Goal: Complete application form

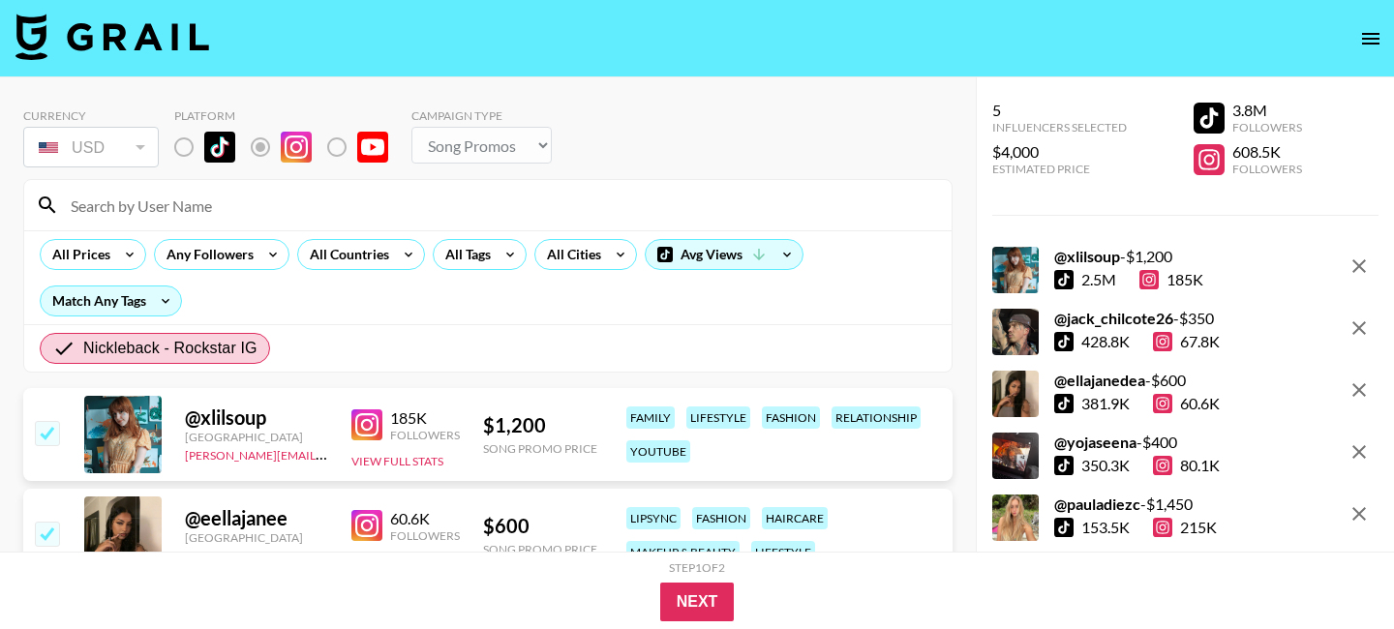
select select "Song"
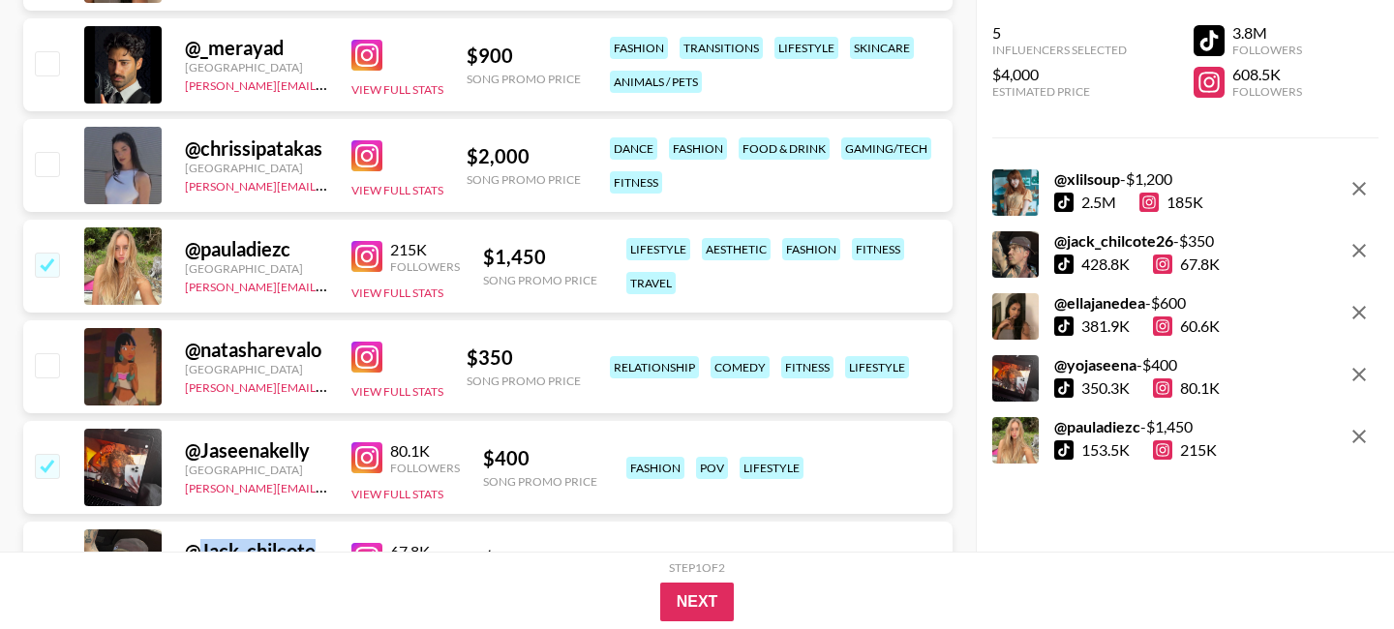
scroll to position [599, 0]
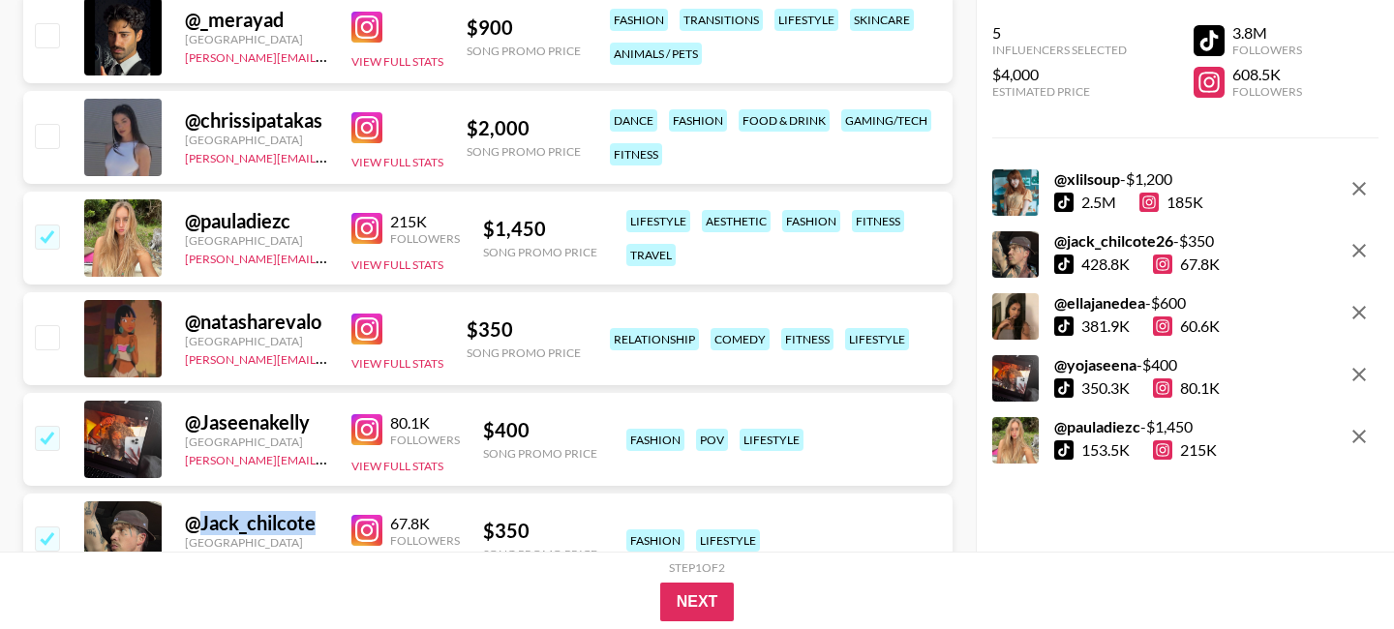
click at [49, 133] on input "checkbox" at bounding box center [46, 135] width 23 height 23
checkbox input "true"
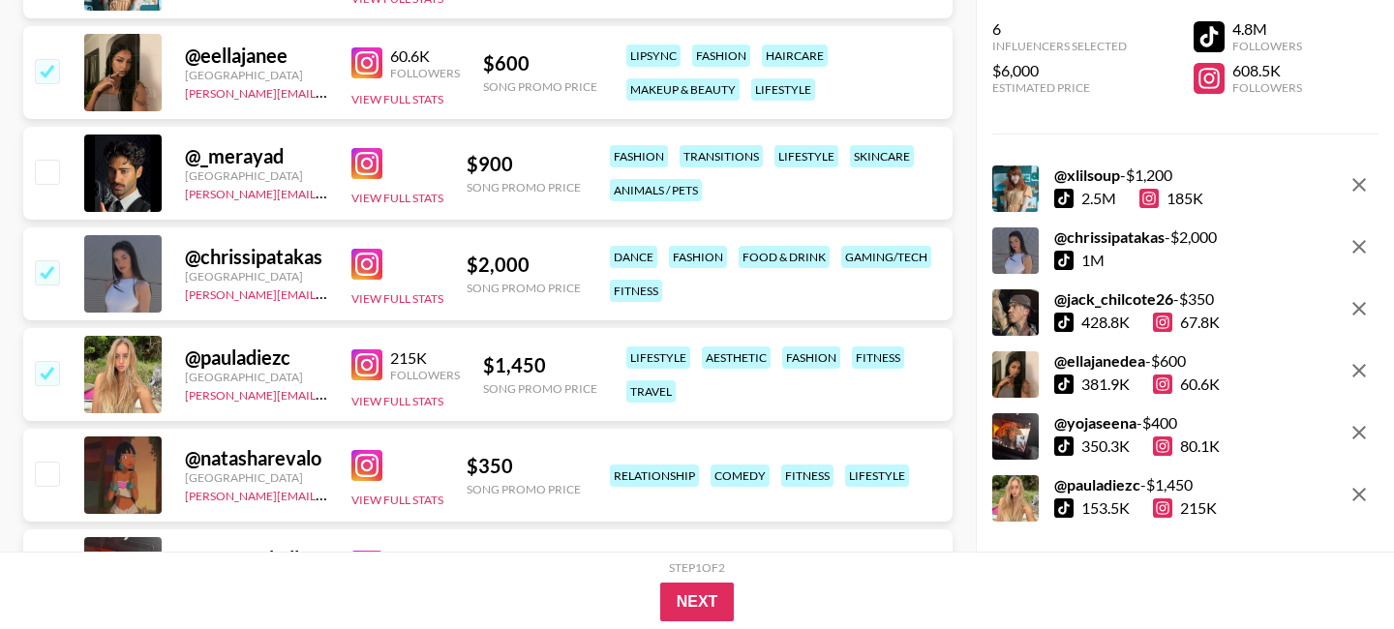
scroll to position [5, 0]
click at [694, 601] on button "Next" at bounding box center [697, 602] width 75 height 39
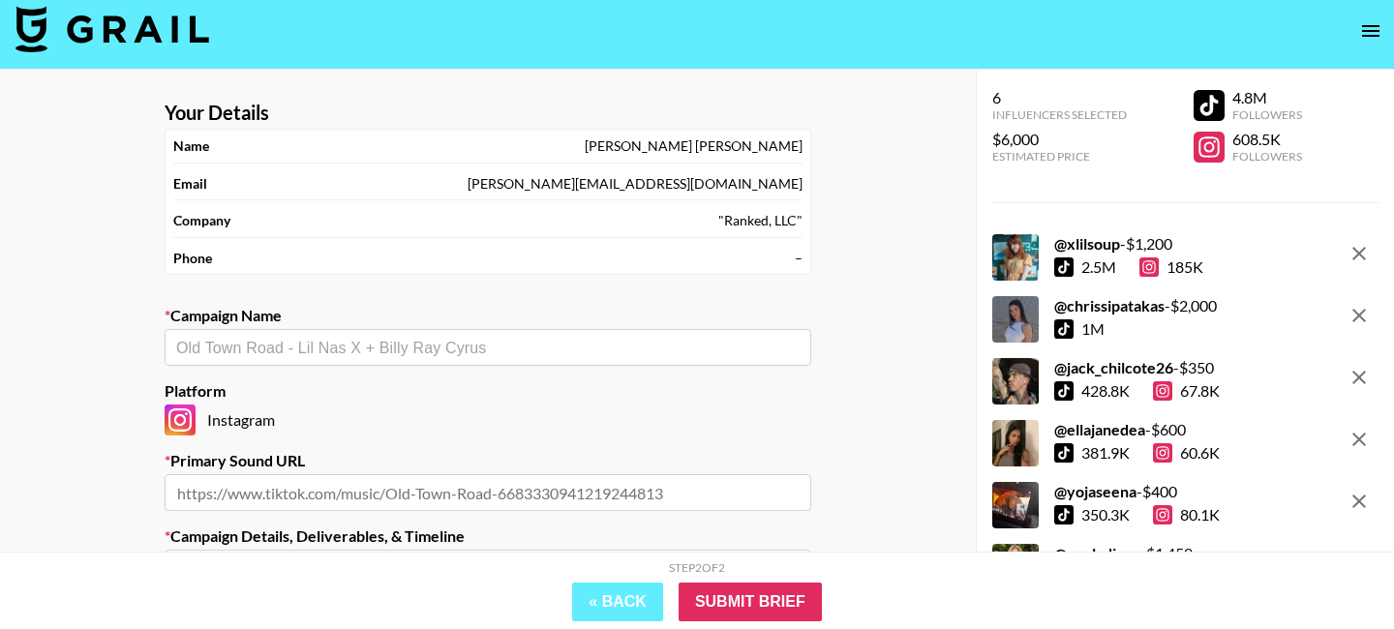
scroll to position [0, 0]
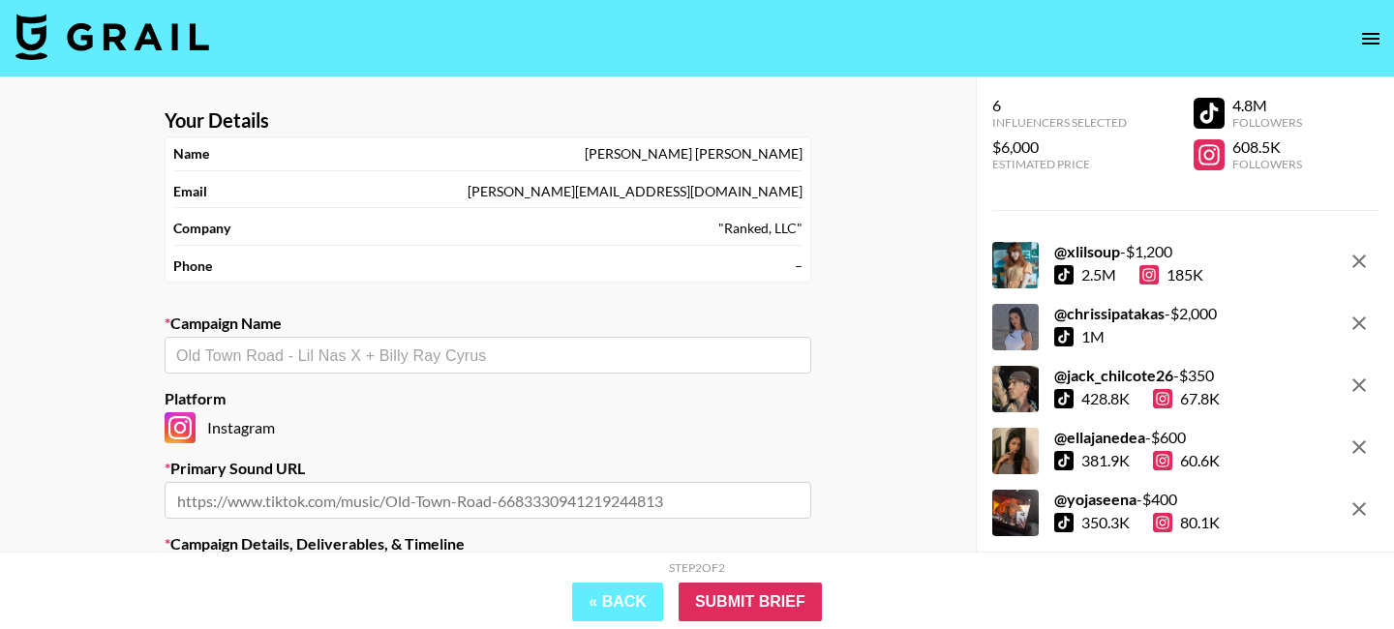
click at [375, 283] on section "Your Details Name Alice Macedo Email alice@ranked-music.com Company "Ranked, LL…" at bounding box center [487, 490] width 677 height 794
click at [338, 375] on section "Your Details Name Alice Macedo Email alice@ranked-music.com Company "Ranked, LL…" at bounding box center [487, 490] width 677 height 794
click at [336, 354] on input "text" at bounding box center [487, 356] width 623 height 22
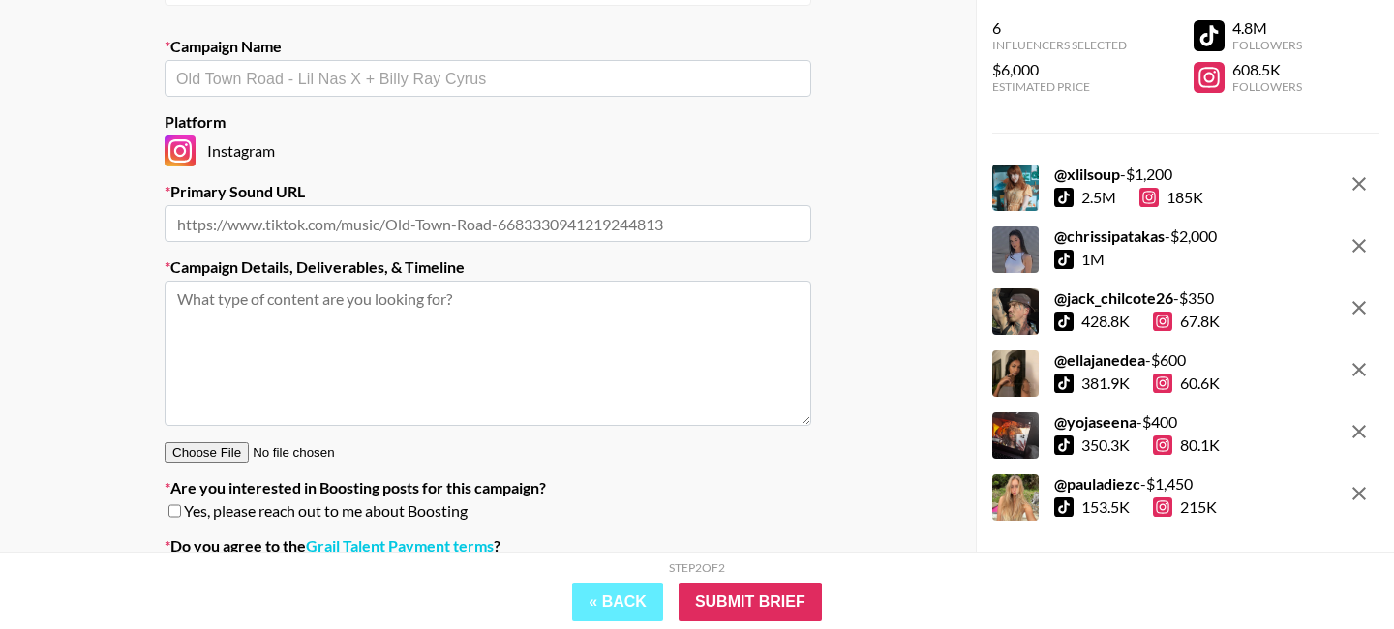
scroll to position [306, 0]
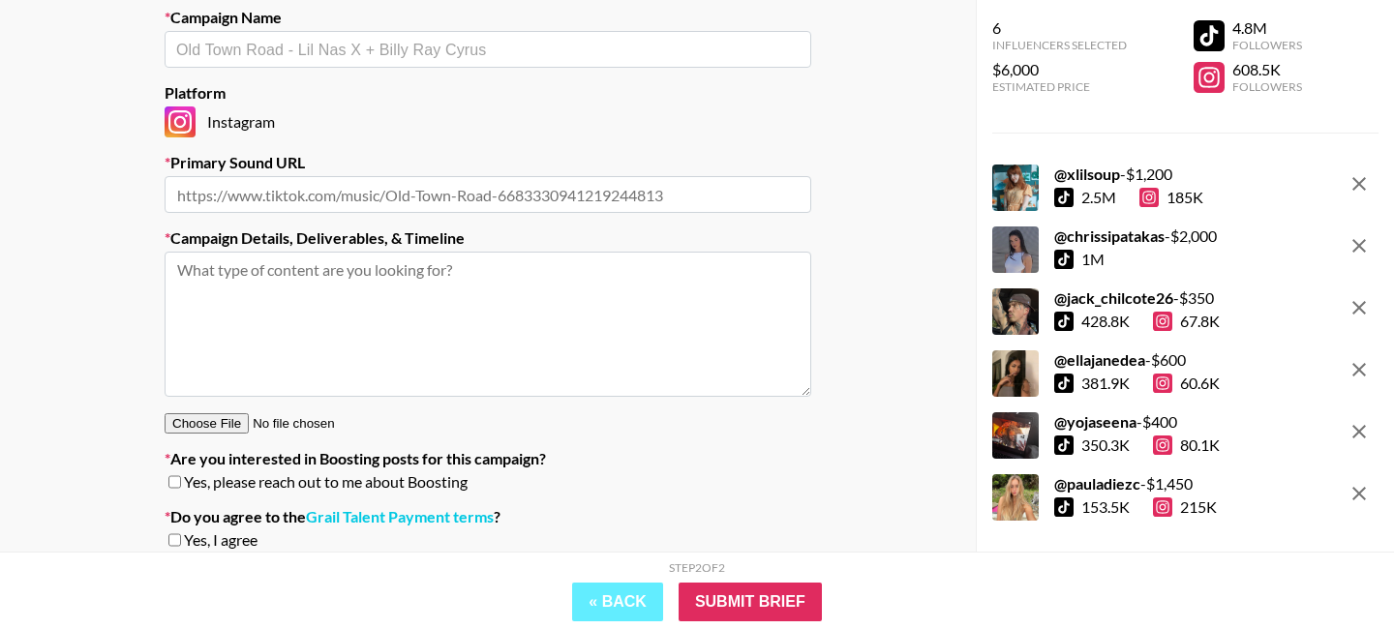
click at [440, 298] on textarea at bounding box center [488, 324] width 646 height 145
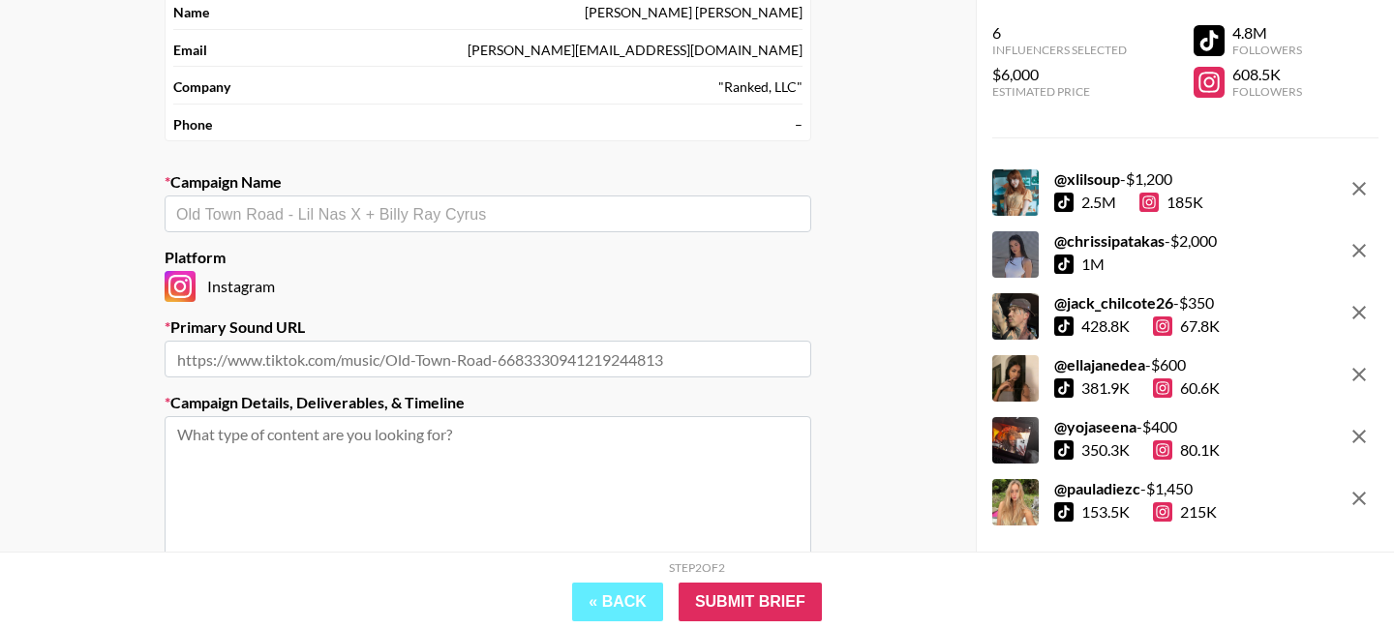
scroll to position [166, 0]
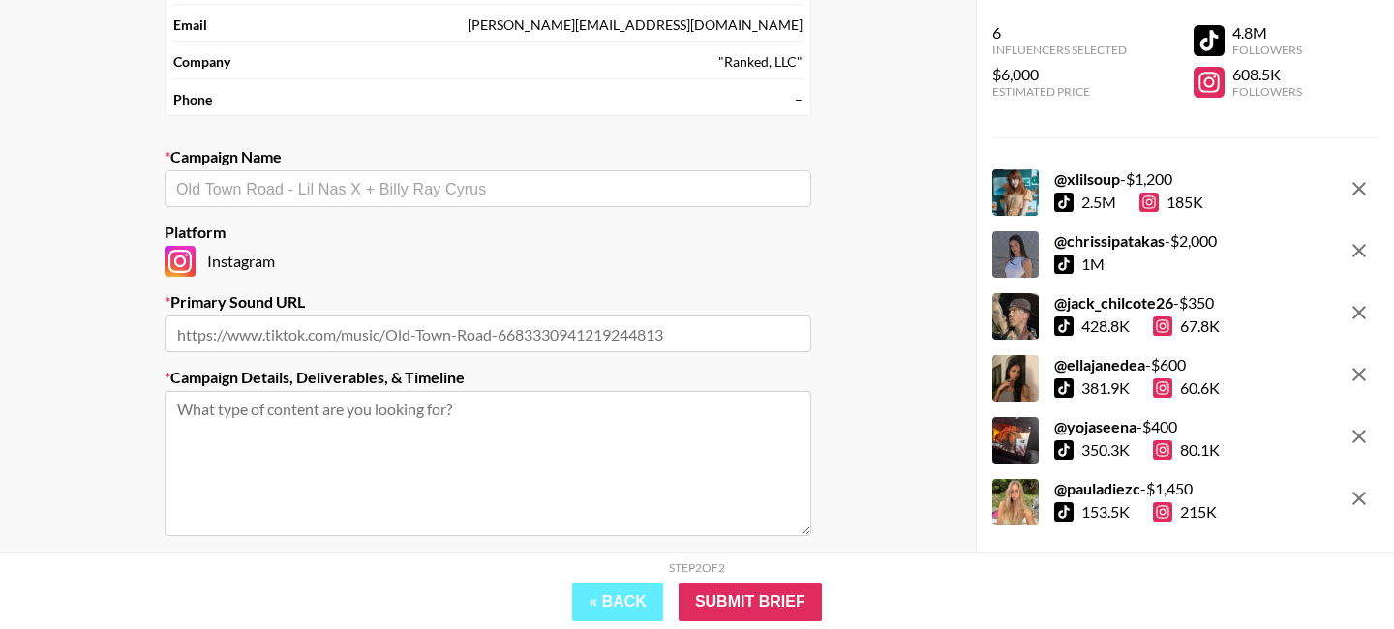
click at [428, 334] on input "text" at bounding box center [488, 333] width 646 height 37
click at [363, 491] on textarea at bounding box center [488, 463] width 646 height 145
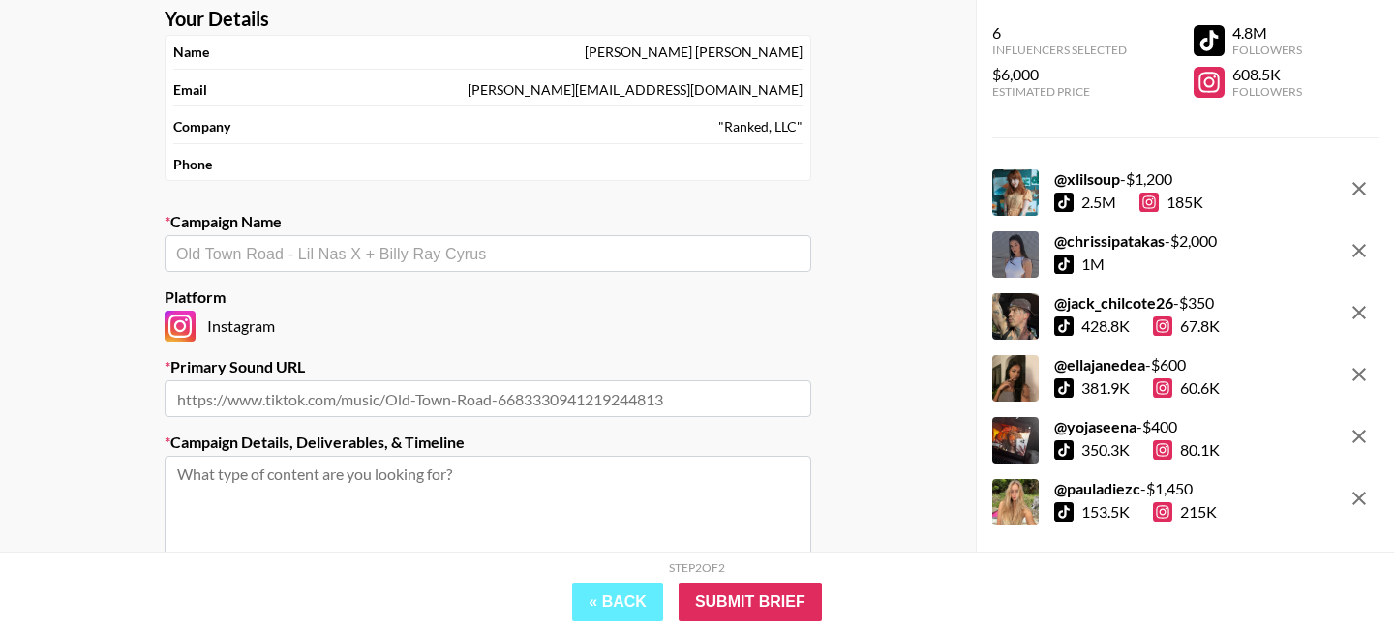
scroll to position [0, 0]
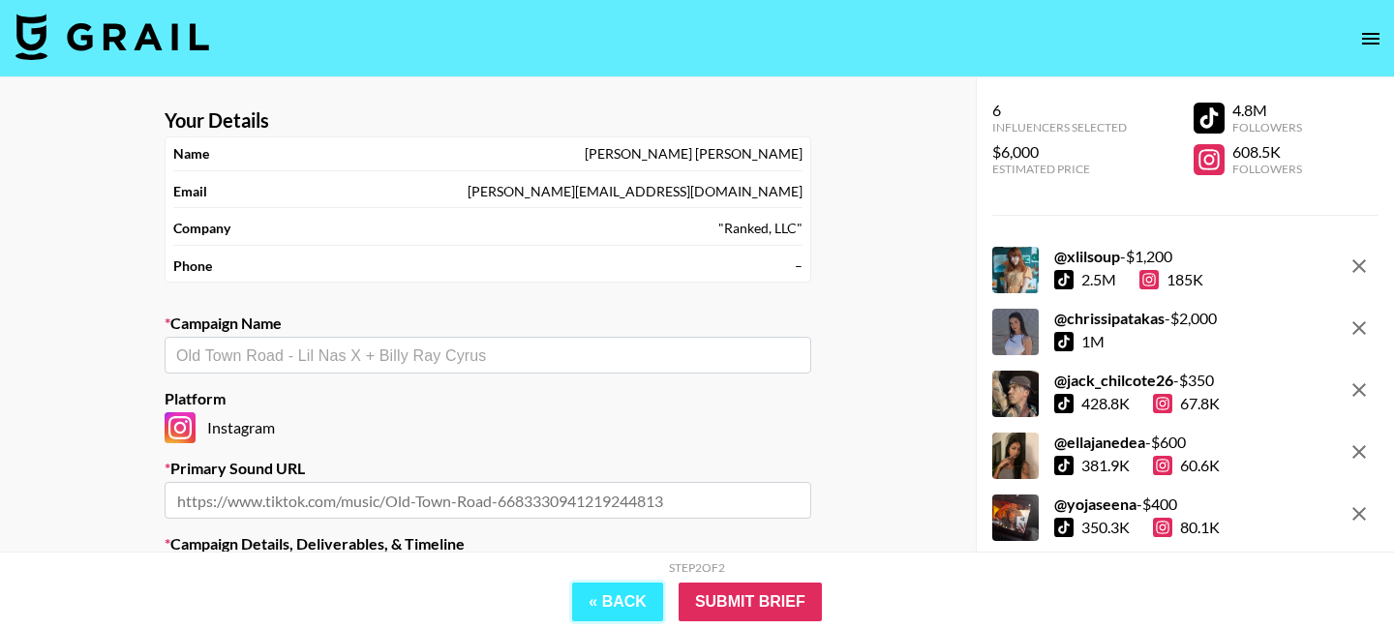
click at [595, 595] on button "« Back" at bounding box center [617, 602] width 91 height 39
select select "Song"
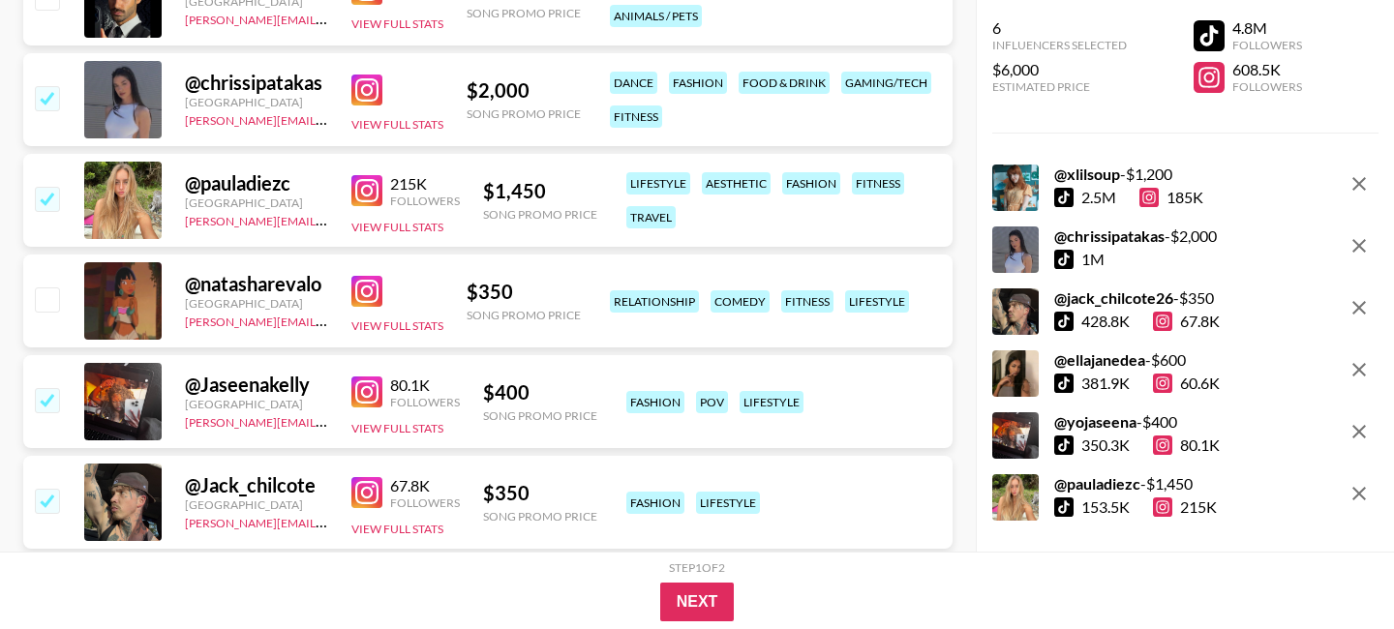
scroll to position [688, 0]
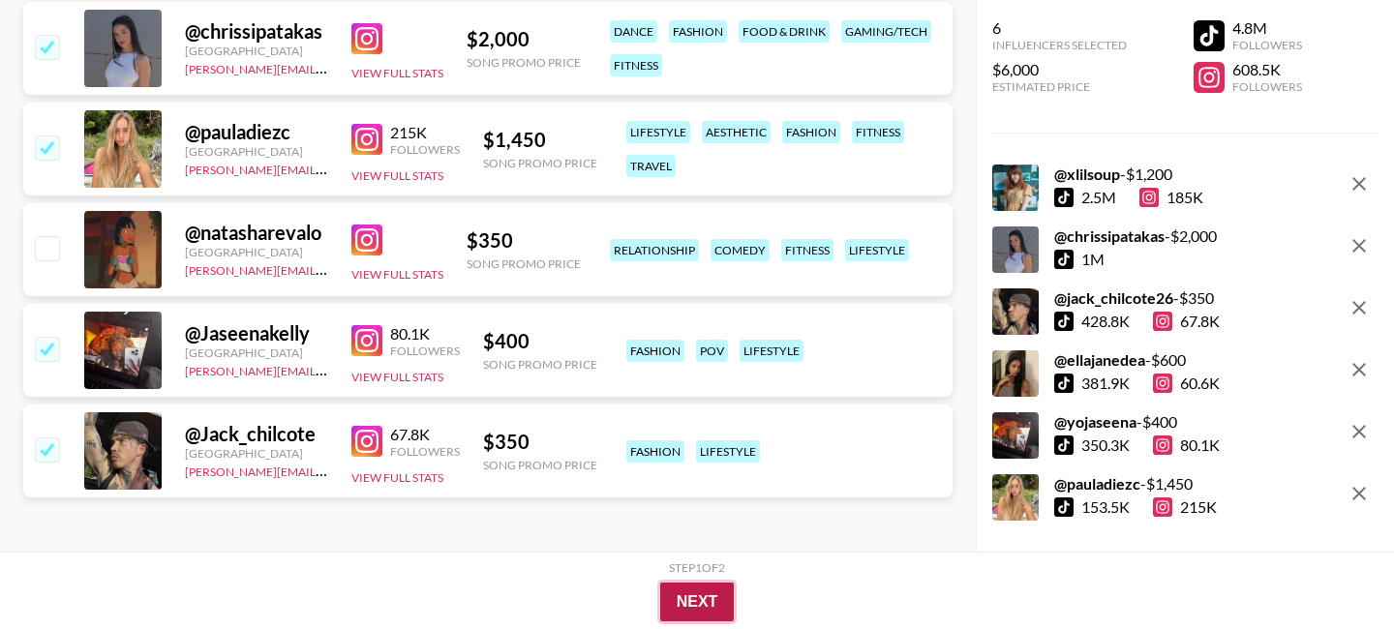
click at [724, 587] on button "Next" at bounding box center [697, 602] width 75 height 39
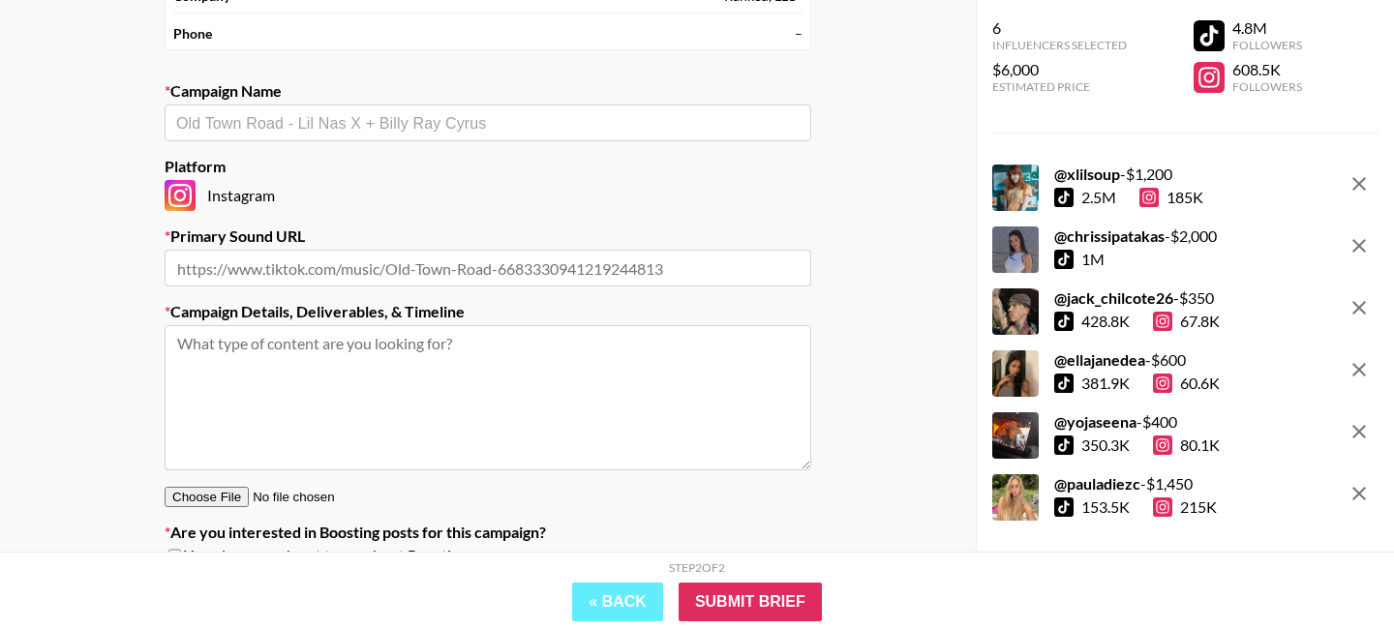
scroll to position [256, 0]
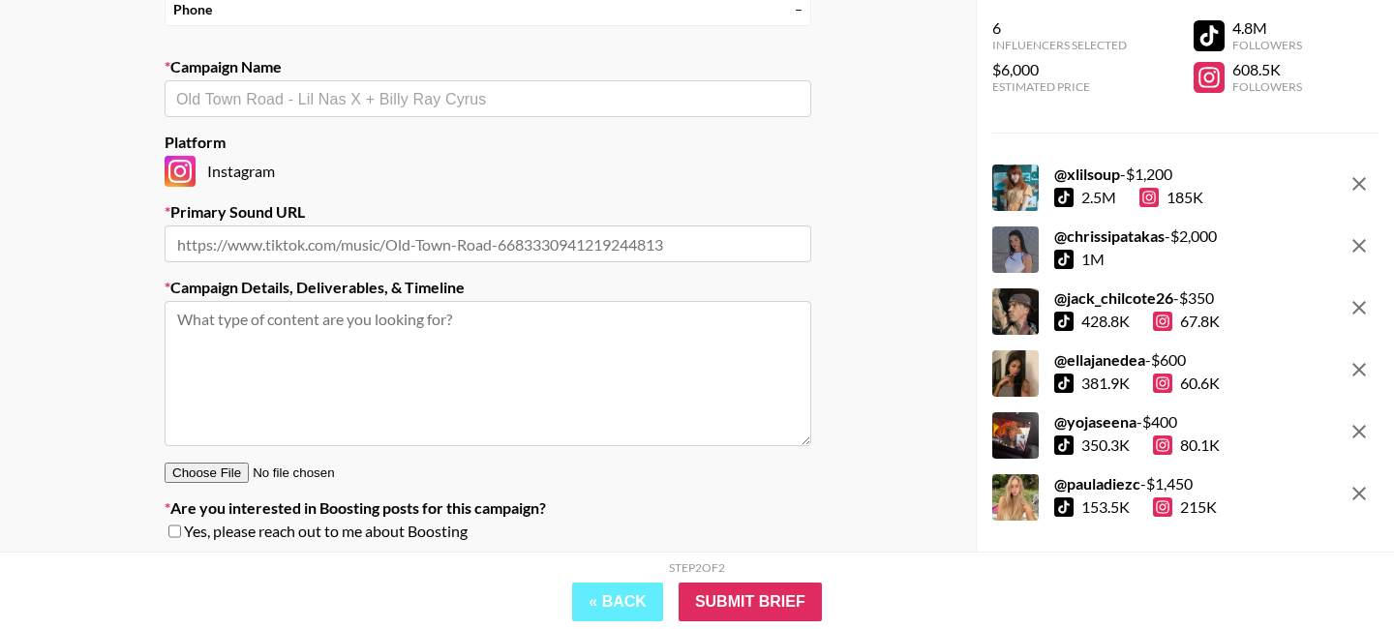
click at [446, 392] on textarea at bounding box center [488, 373] width 646 height 145
click at [619, 590] on button "« Back" at bounding box center [617, 602] width 91 height 39
select select "Song"
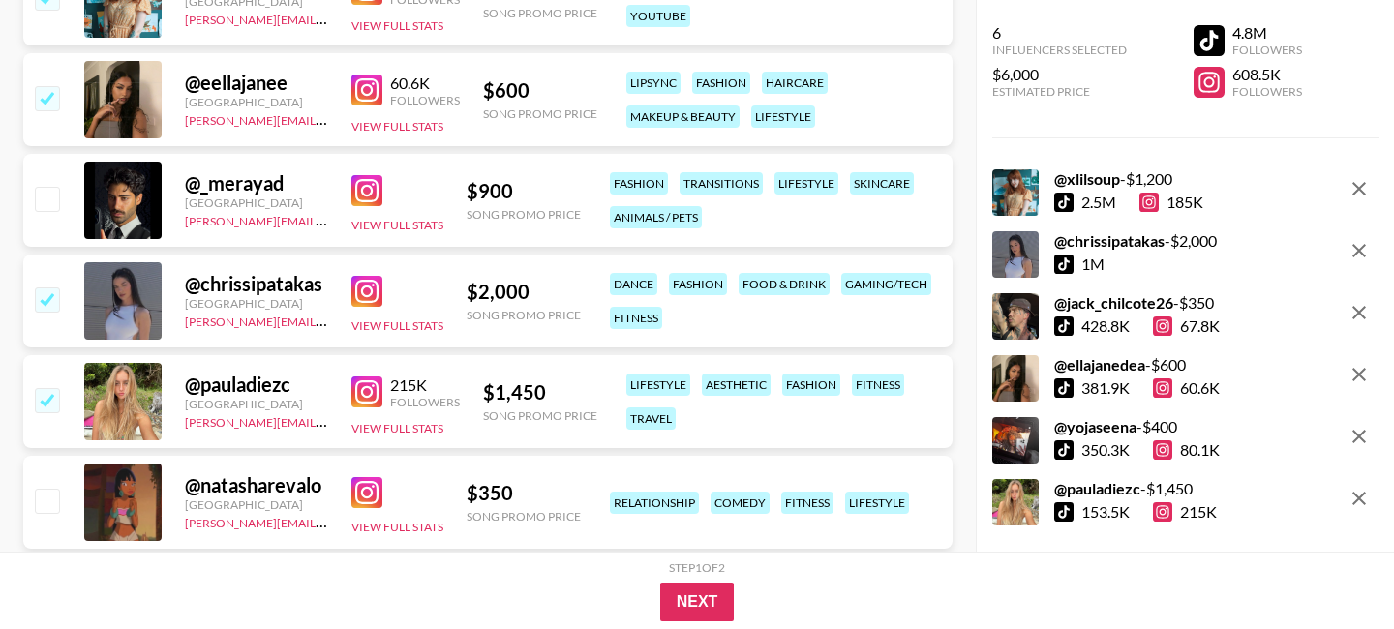
scroll to position [466, 0]
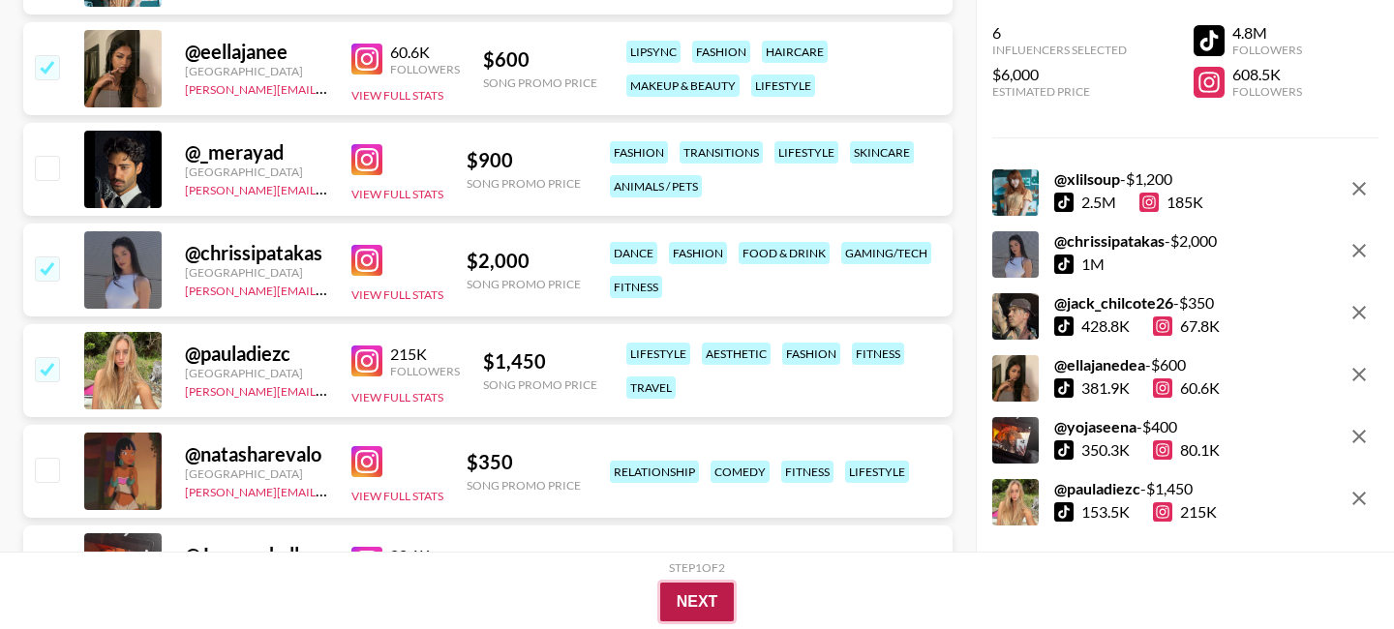
click at [722, 588] on button "Next" at bounding box center [697, 602] width 75 height 39
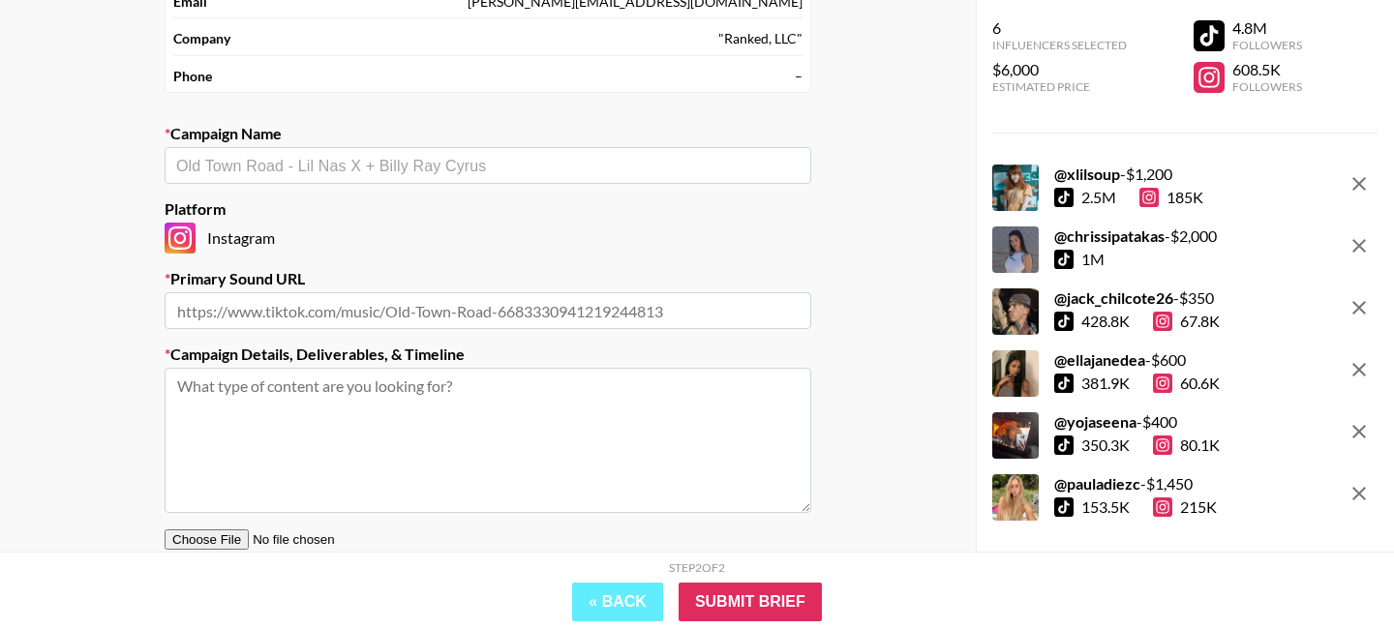
scroll to position [208, 0]
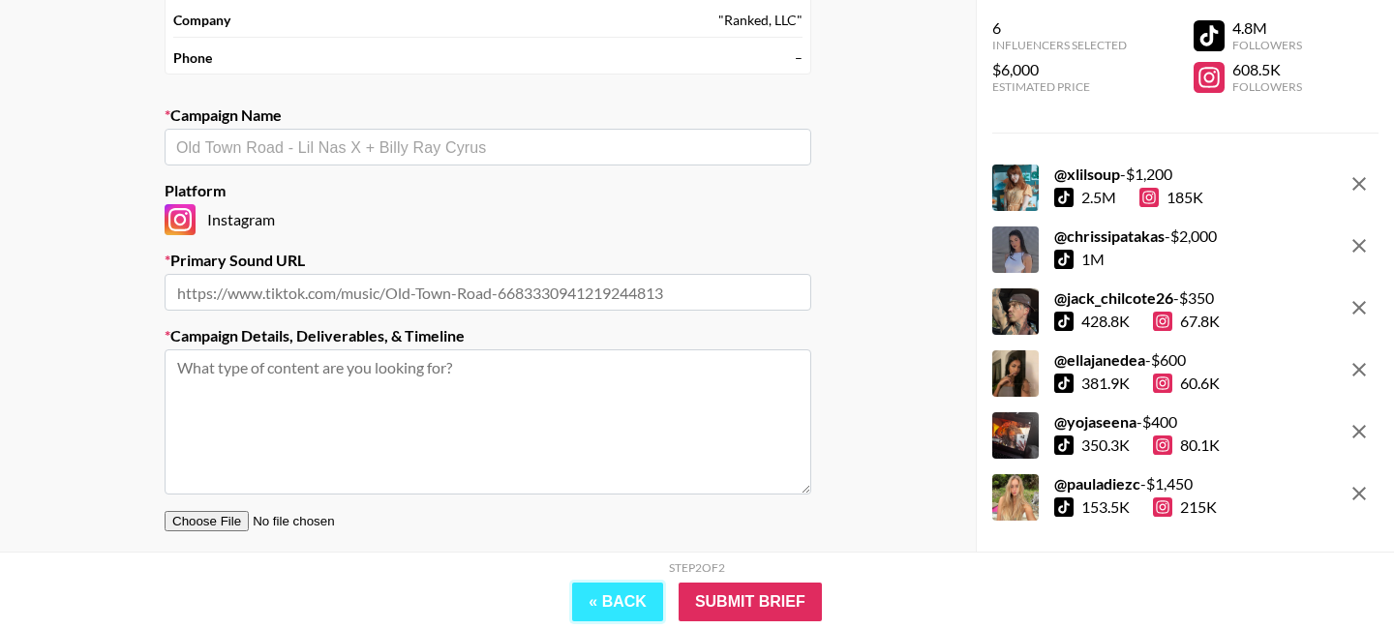
click at [597, 614] on button "« Back" at bounding box center [617, 602] width 91 height 39
select select "Song"
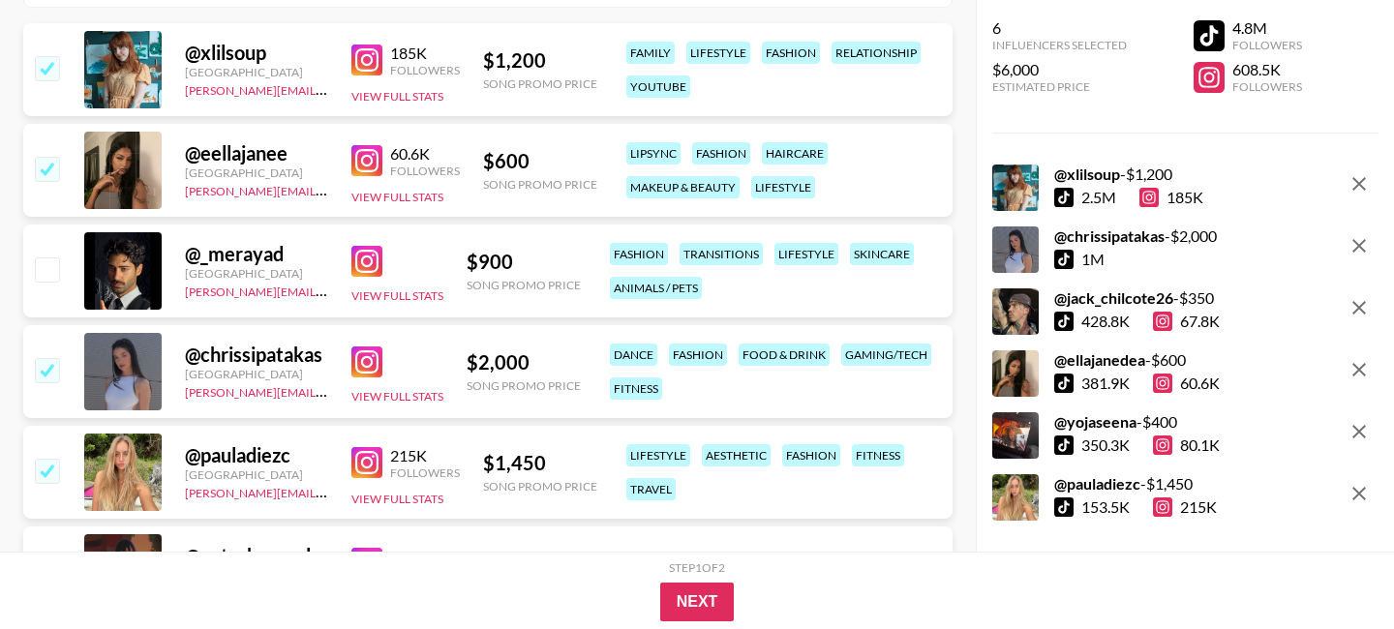
scroll to position [0, 0]
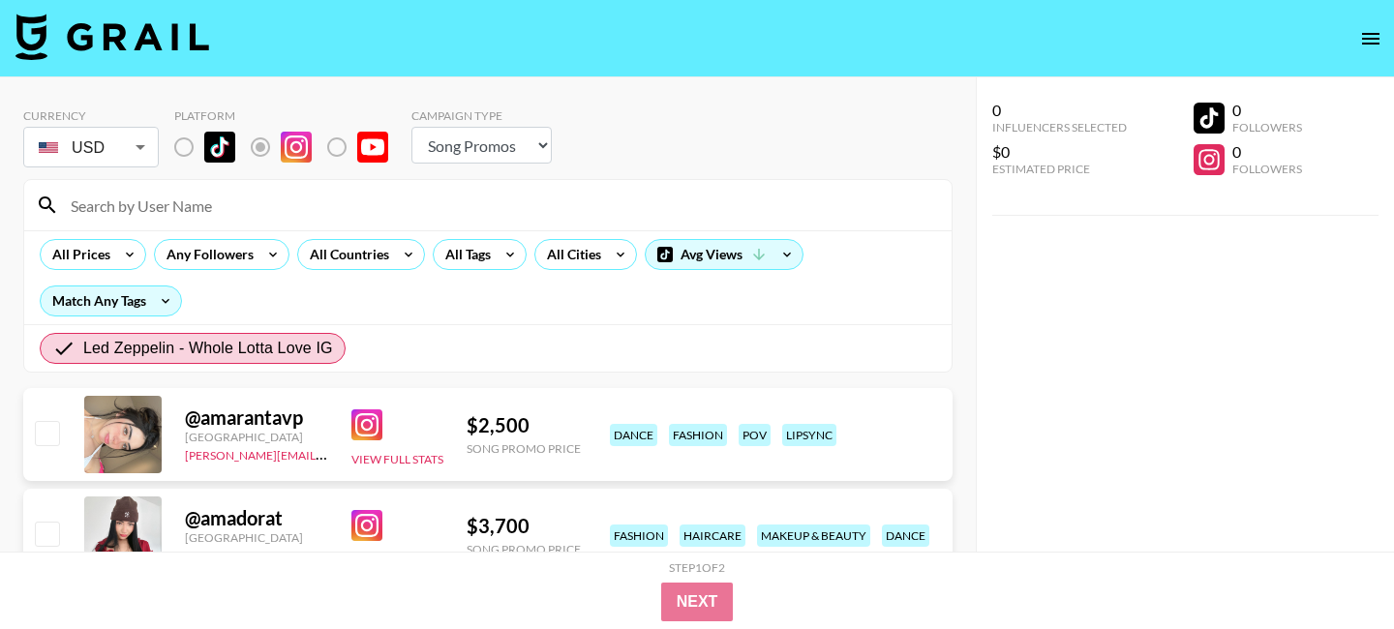
select select "Song"
